Goal: Check status: Check status

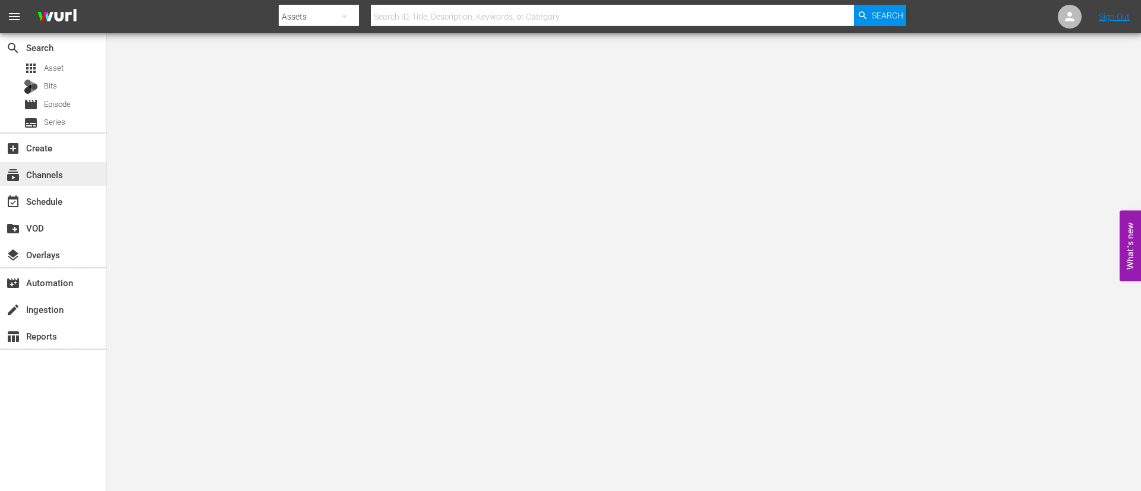
click at [40, 172] on div "subscriptions Channels" at bounding box center [33, 173] width 67 height 11
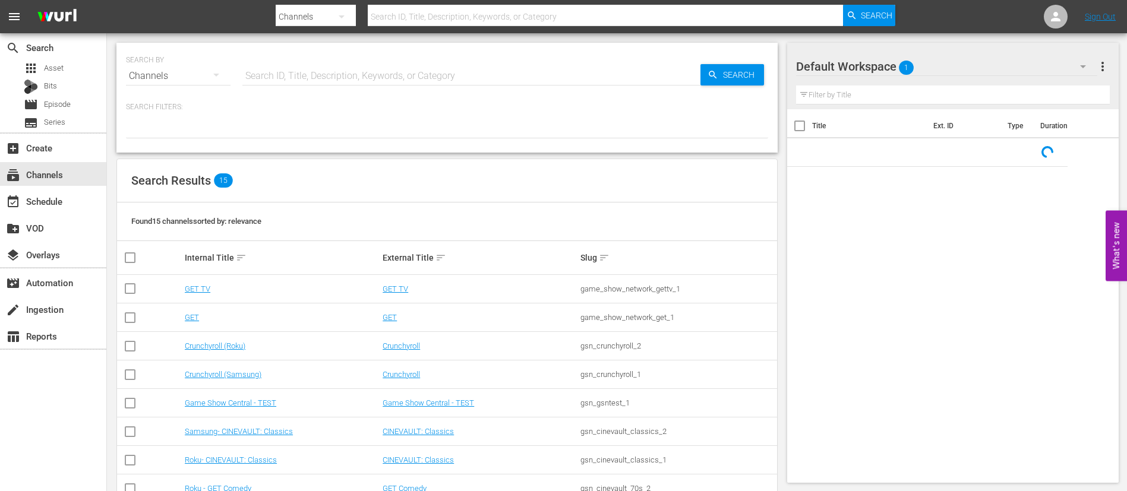
click at [341, 79] on input "text" at bounding box center [471, 76] width 458 height 29
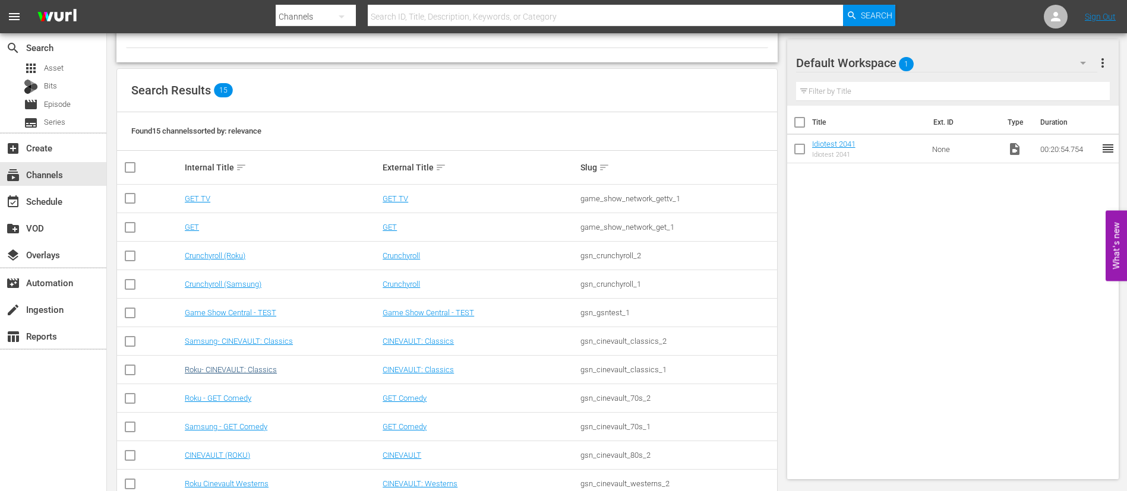
scroll to position [178, 0]
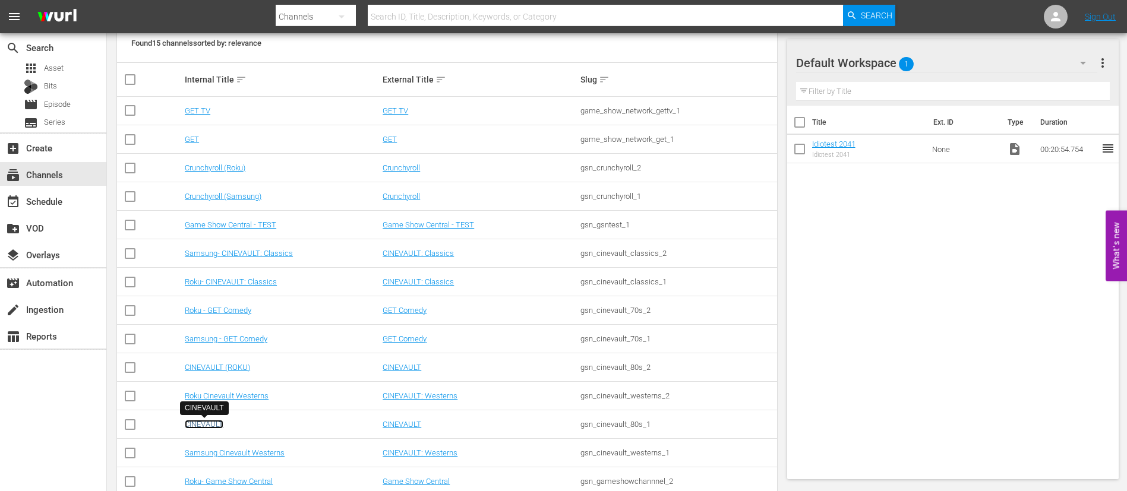
click at [210, 425] on link "CINEVAULT" at bounding box center [204, 424] width 39 height 9
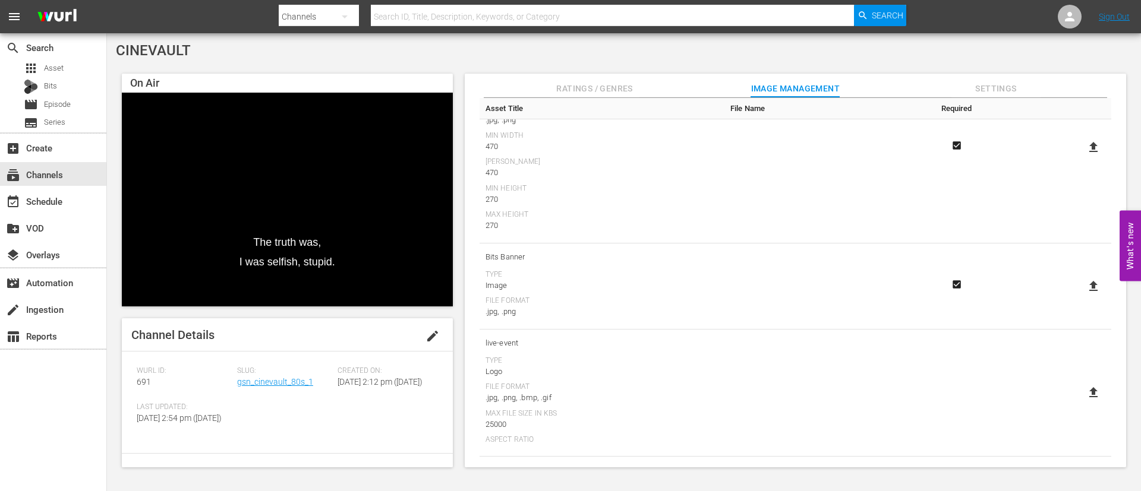
scroll to position [464, 0]
click at [48, 203] on div "event_available Schedule" at bounding box center [33, 199] width 67 height 11
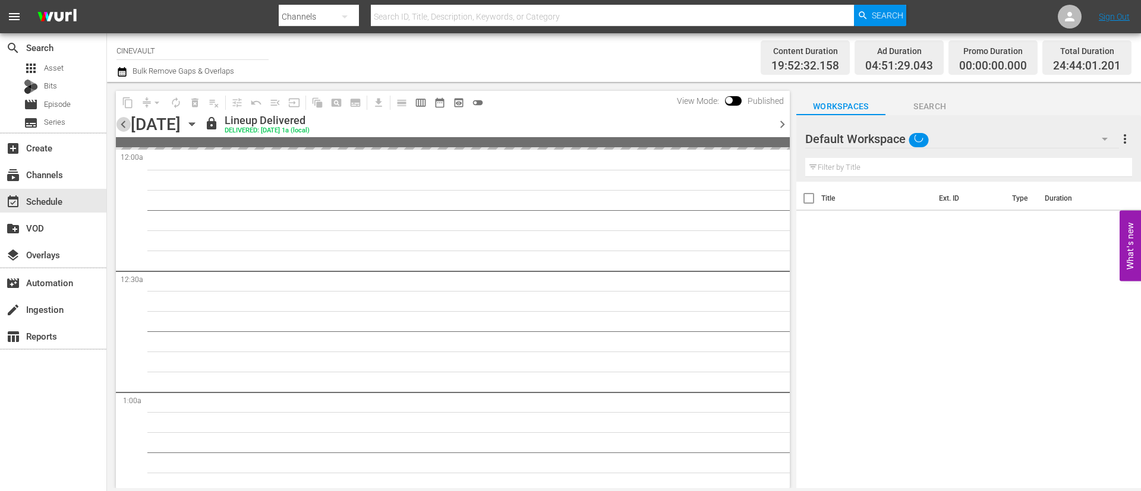
click at [123, 127] on span "chevron_left" at bounding box center [123, 124] width 15 height 15
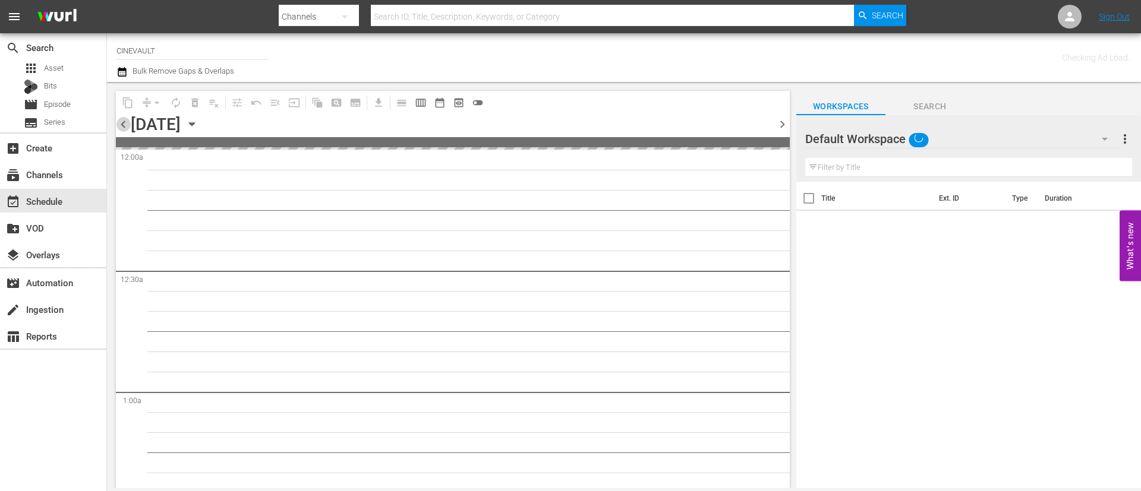
click at [123, 127] on span "chevron_left" at bounding box center [123, 124] width 15 height 15
